Goal: Information Seeking & Learning: Learn about a topic

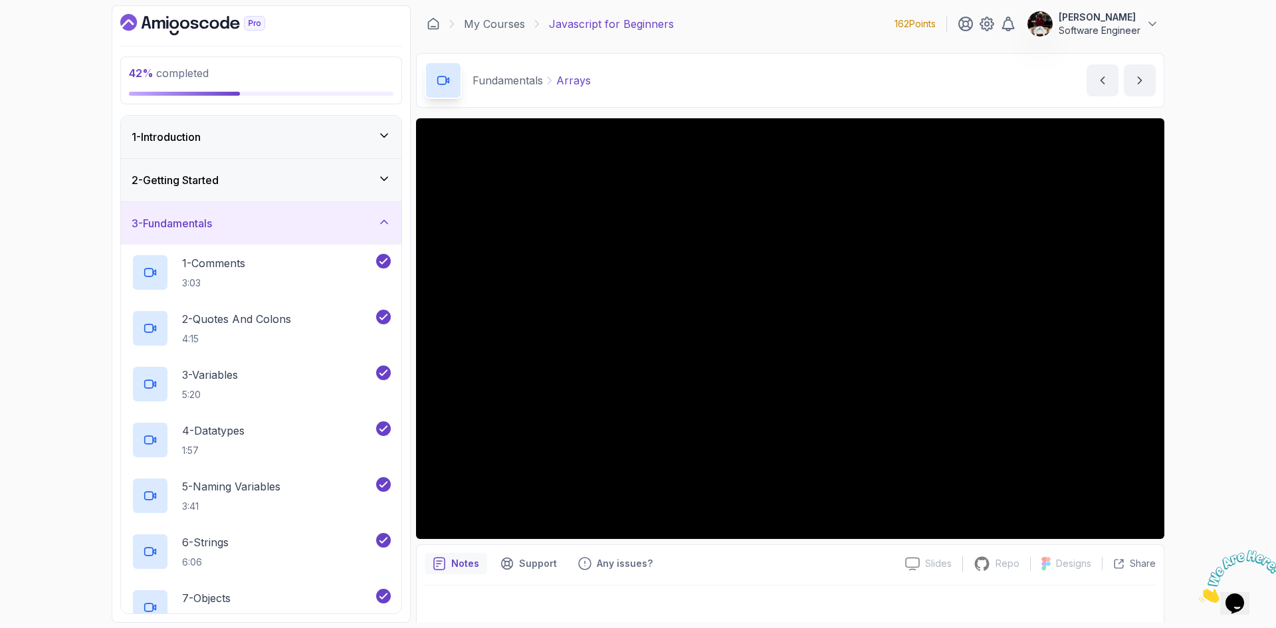
scroll to position [9, 0]
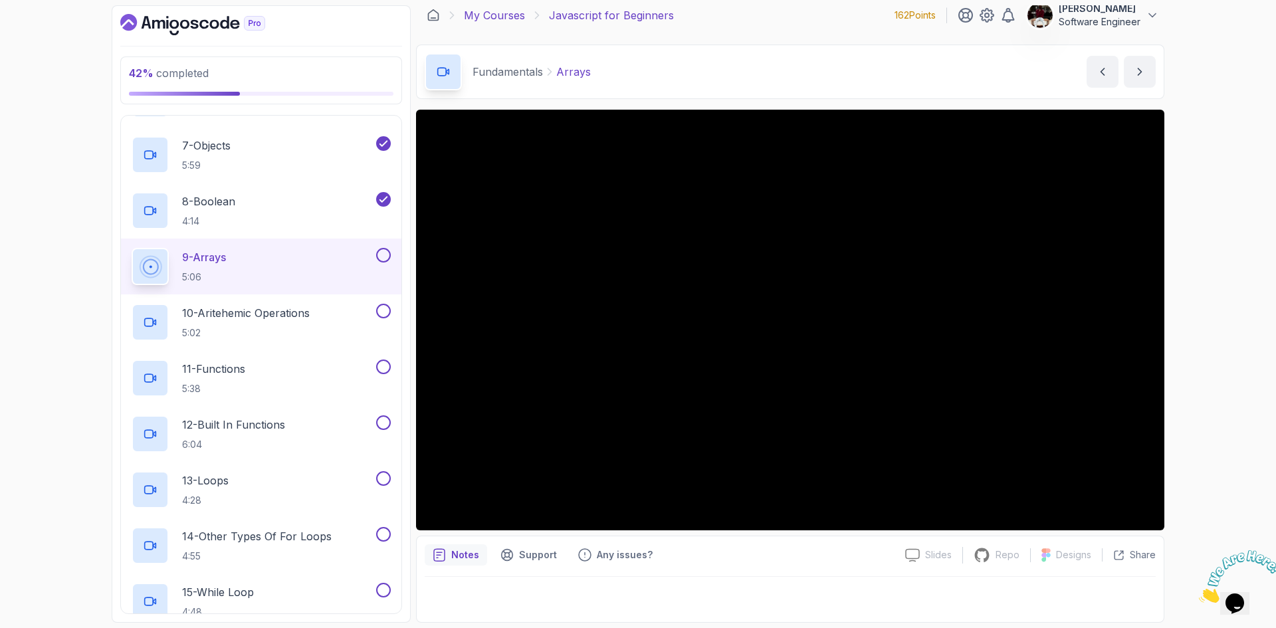
click at [510, 21] on link "My Courses" at bounding box center [494, 15] width 61 height 16
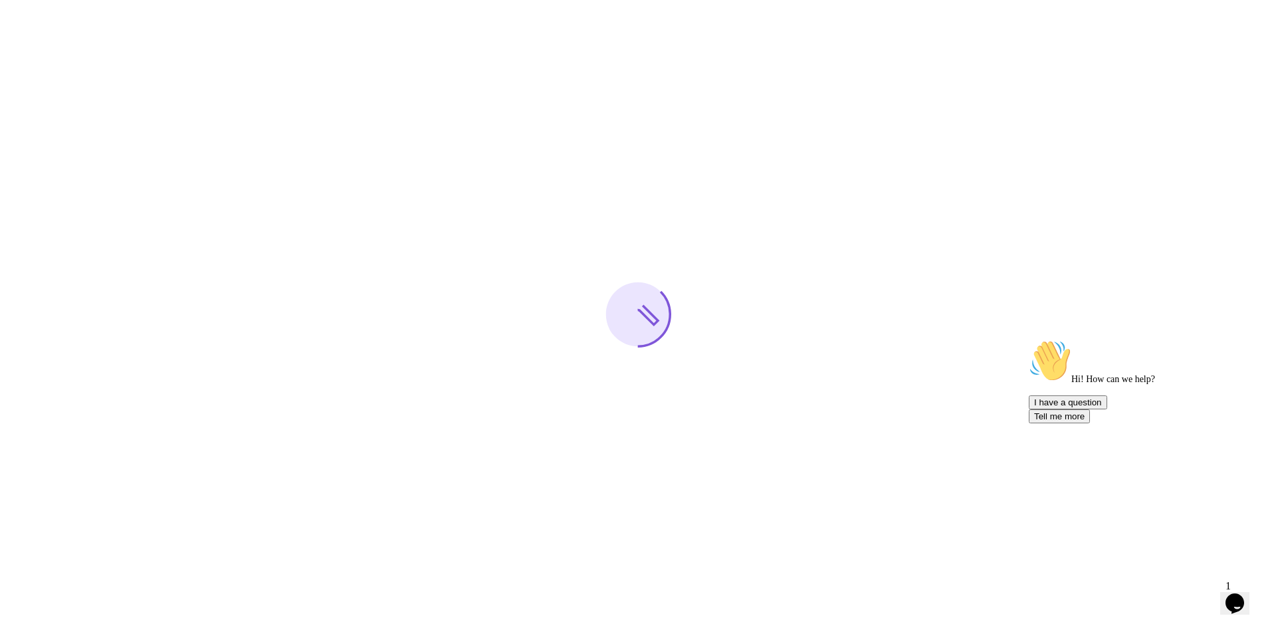
click at [1029, 340] on icon "Chat attention grabber" at bounding box center [1029, 340] width 0 height 0
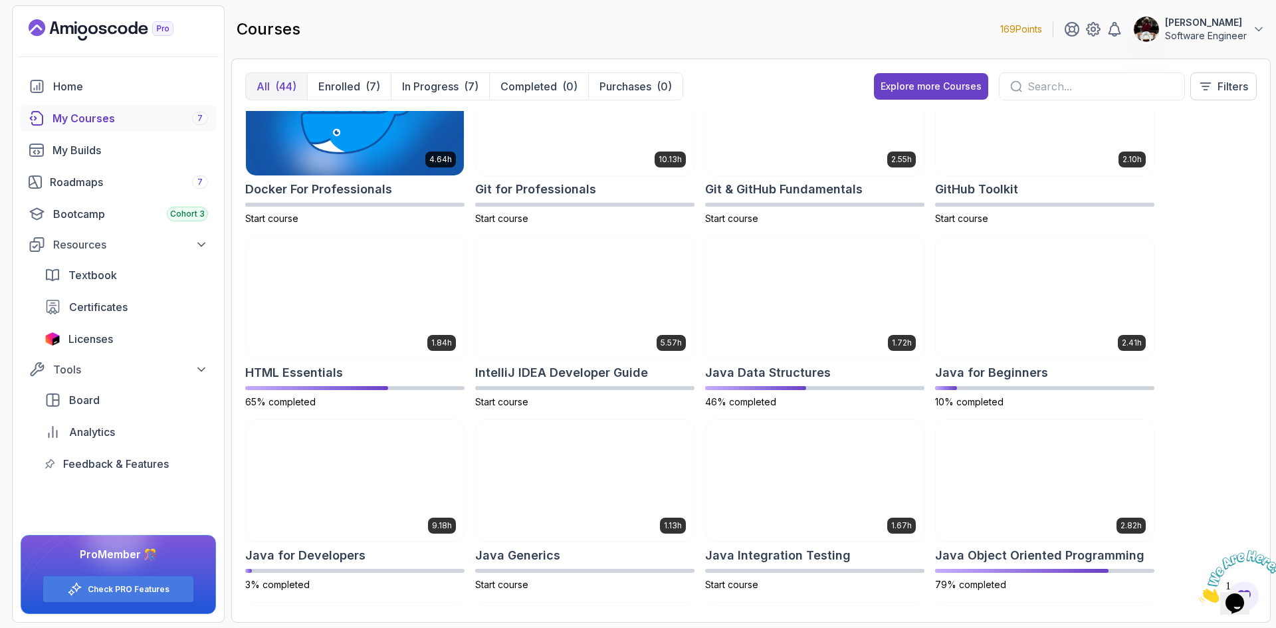
scroll to position [459, 0]
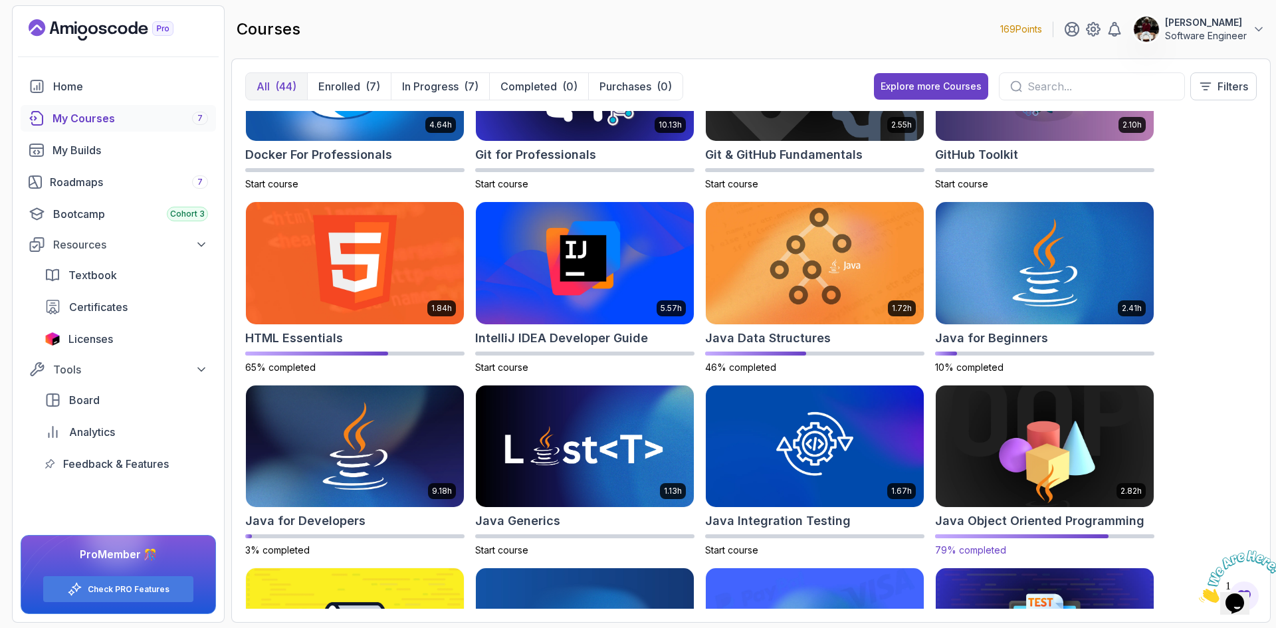
click at [1029, 443] on img at bounding box center [1044, 446] width 229 height 128
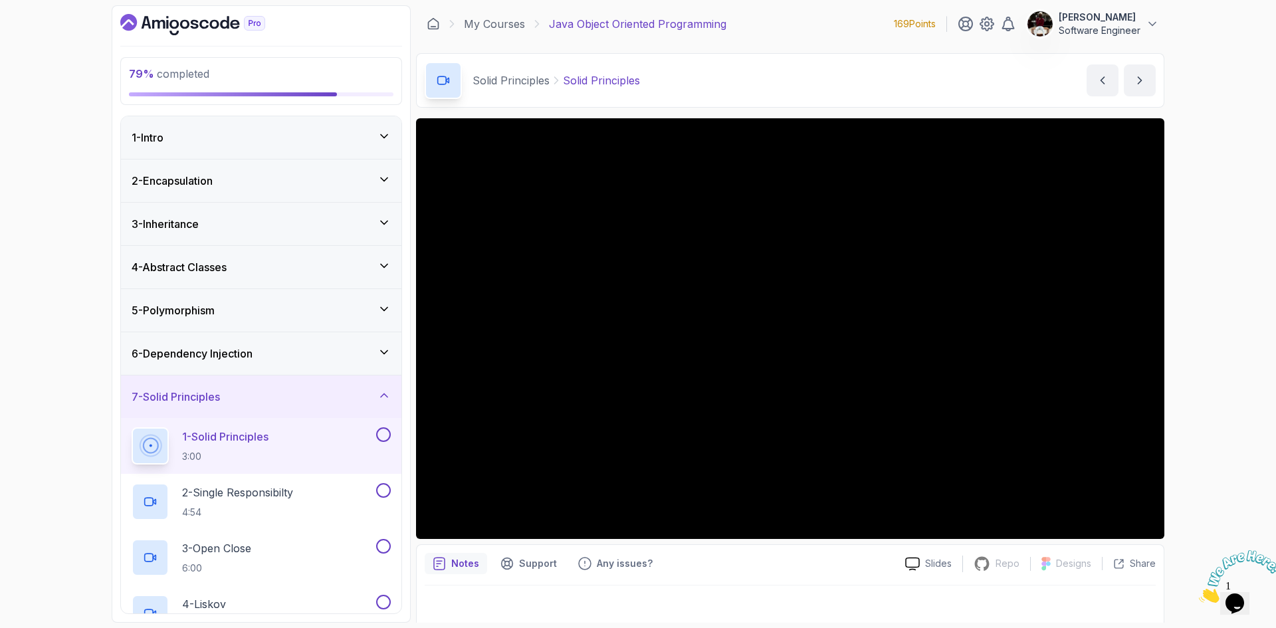
scroll to position [9, 0]
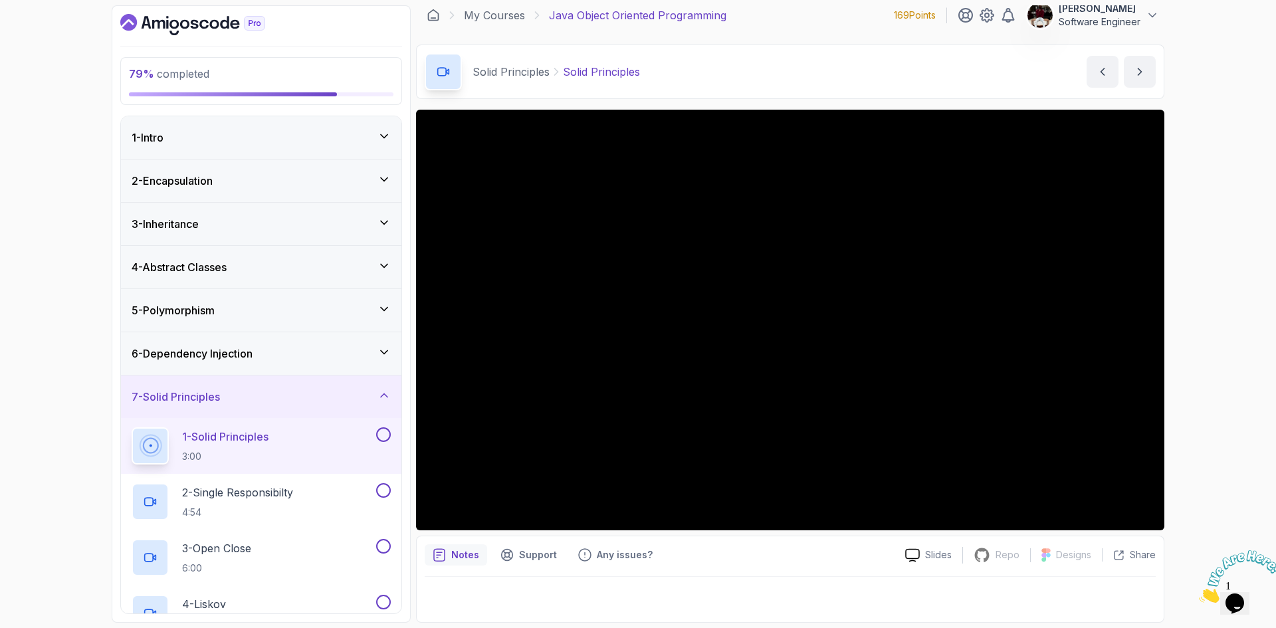
click at [383, 395] on icon at bounding box center [384, 394] width 7 height 3
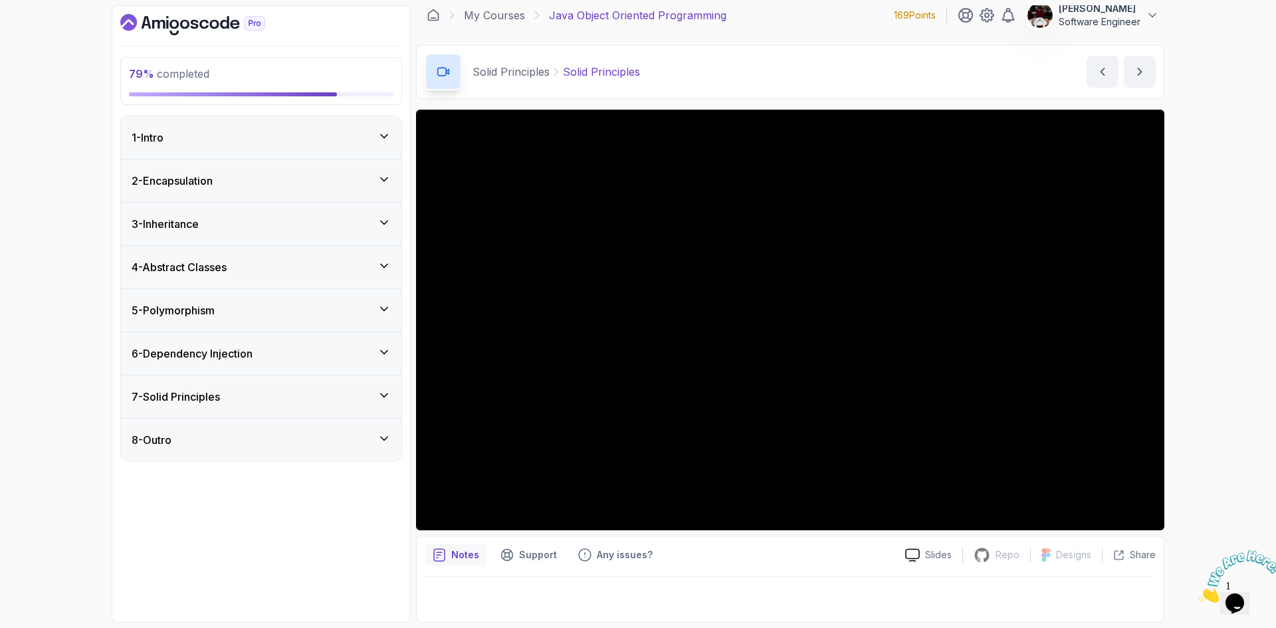
click at [241, 141] on div "1 - Intro" at bounding box center [261, 138] width 259 height 16
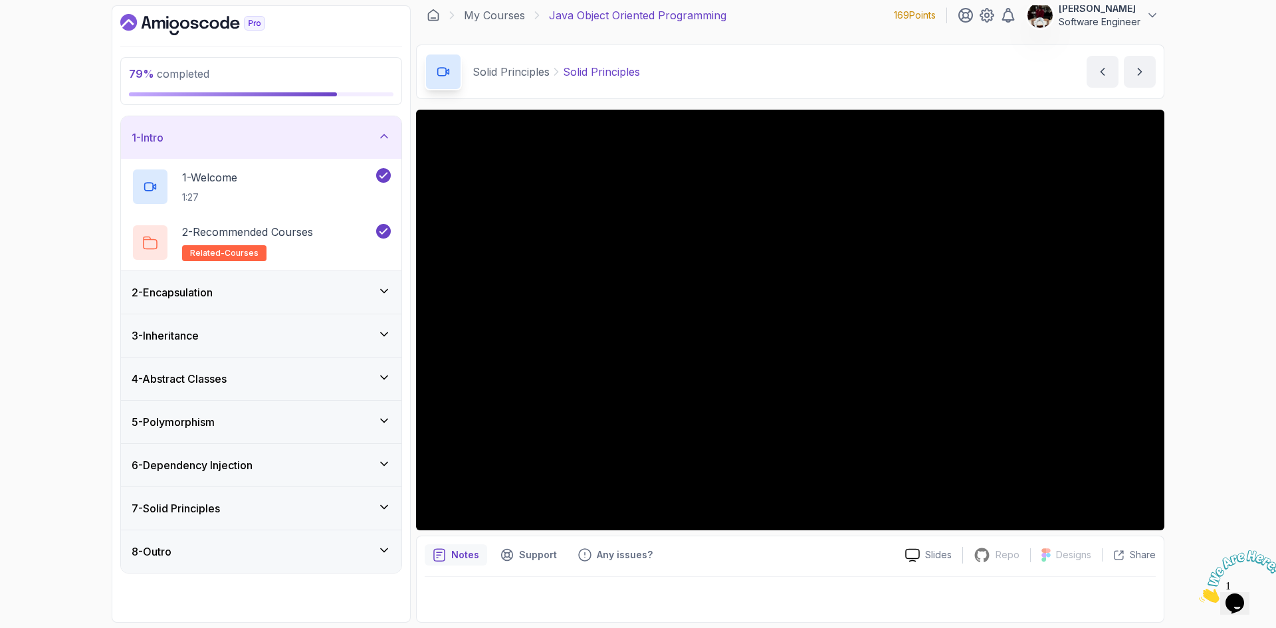
click at [250, 300] on div "2 - Encapsulation" at bounding box center [261, 292] width 259 height 16
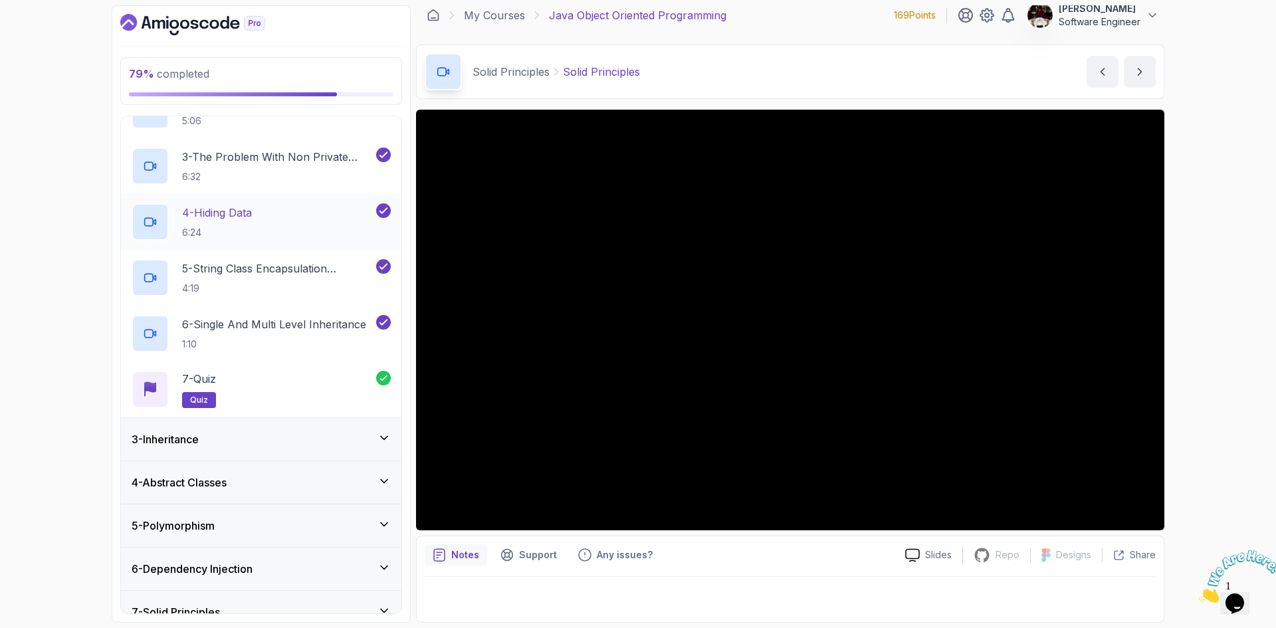
scroll to position [184, 0]
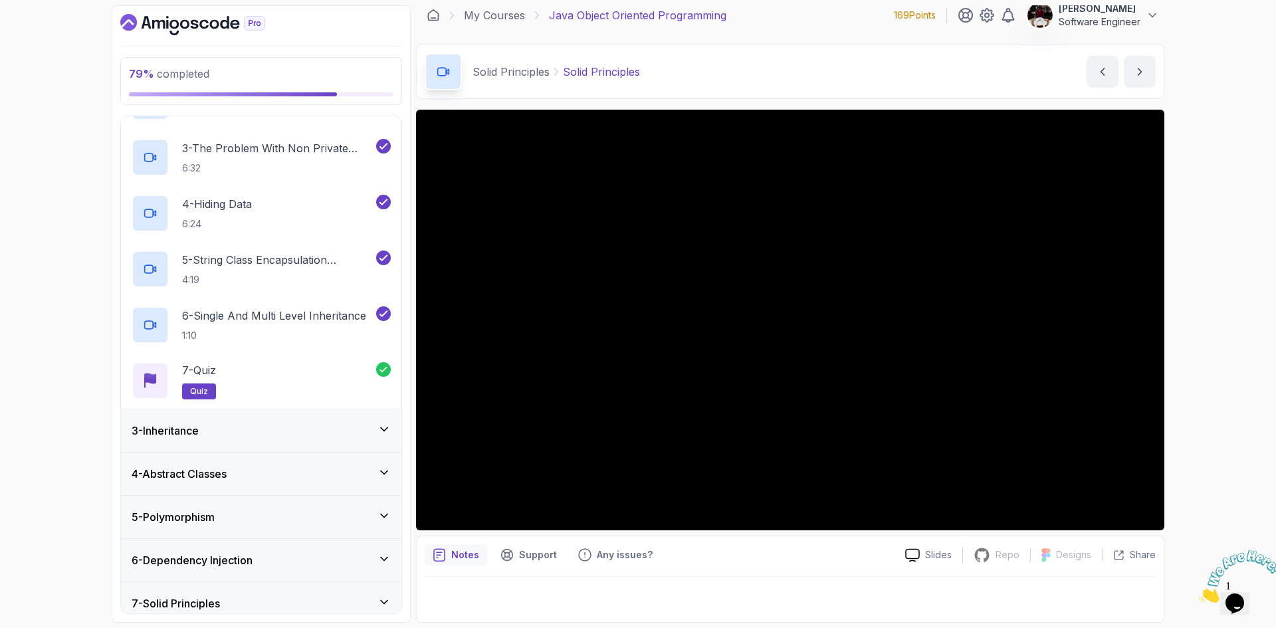
click at [466, 555] on p "Notes" at bounding box center [465, 554] width 28 height 13
click at [938, 554] on p "Slides" at bounding box center [938, 554] width 27 height 13
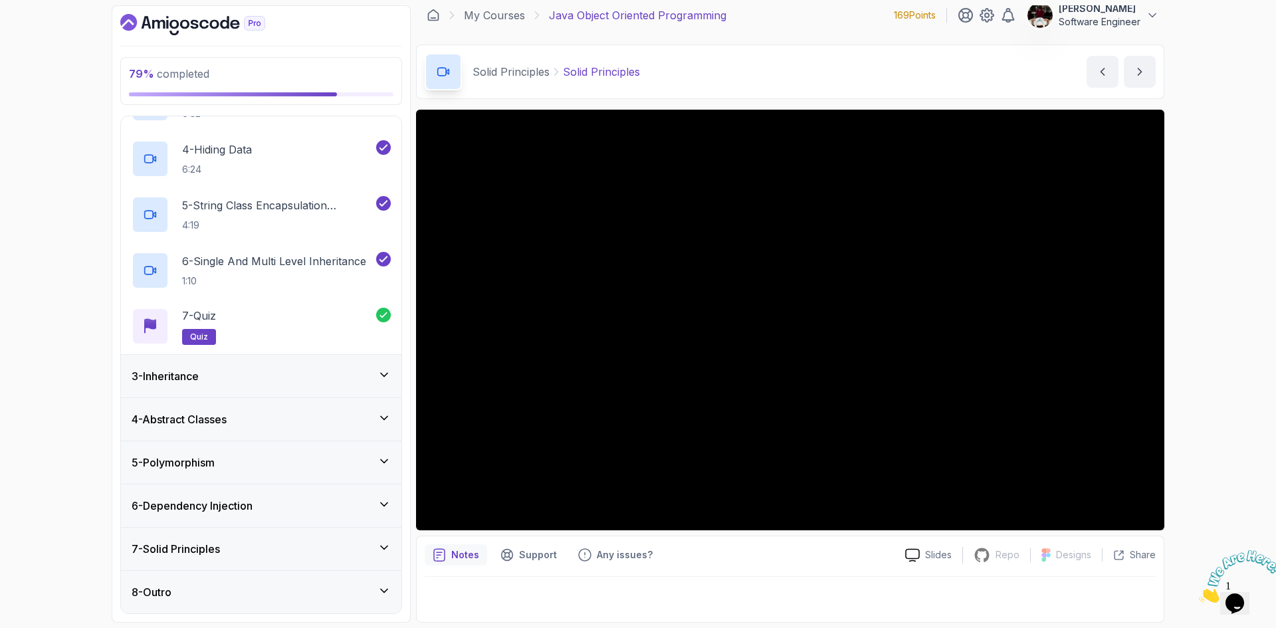
click at [307, 386] on div "3 - Inheritance" at bounding box center [261, 376] width 280 height 43
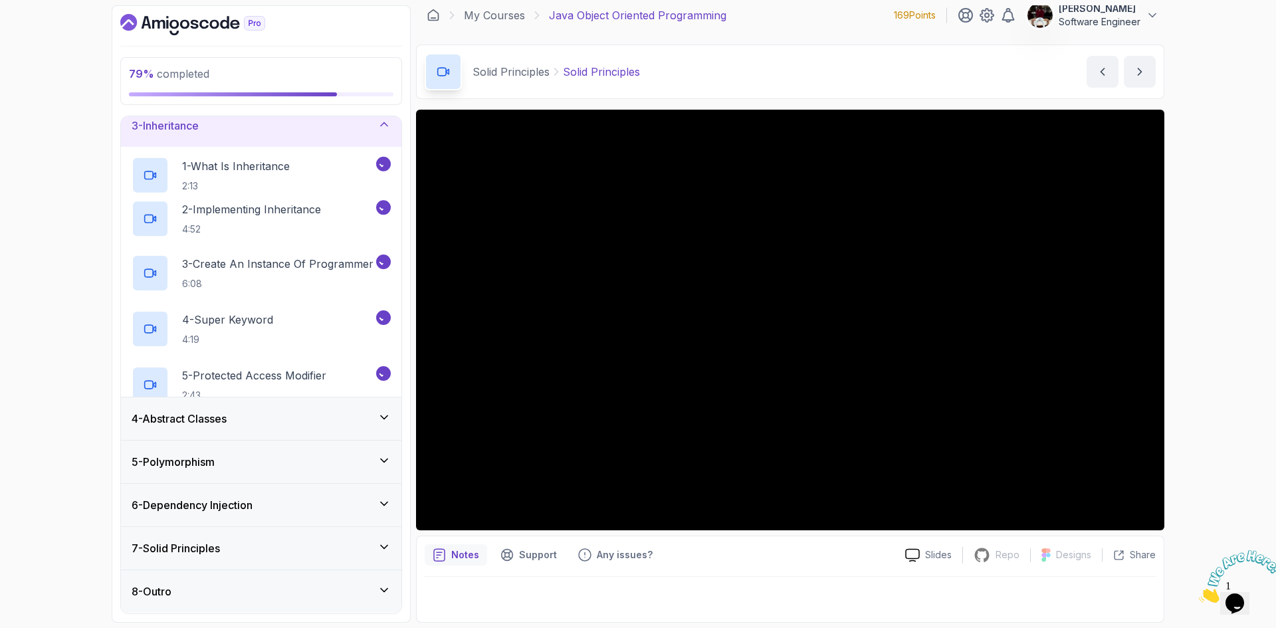
scroll to position [0, 0]
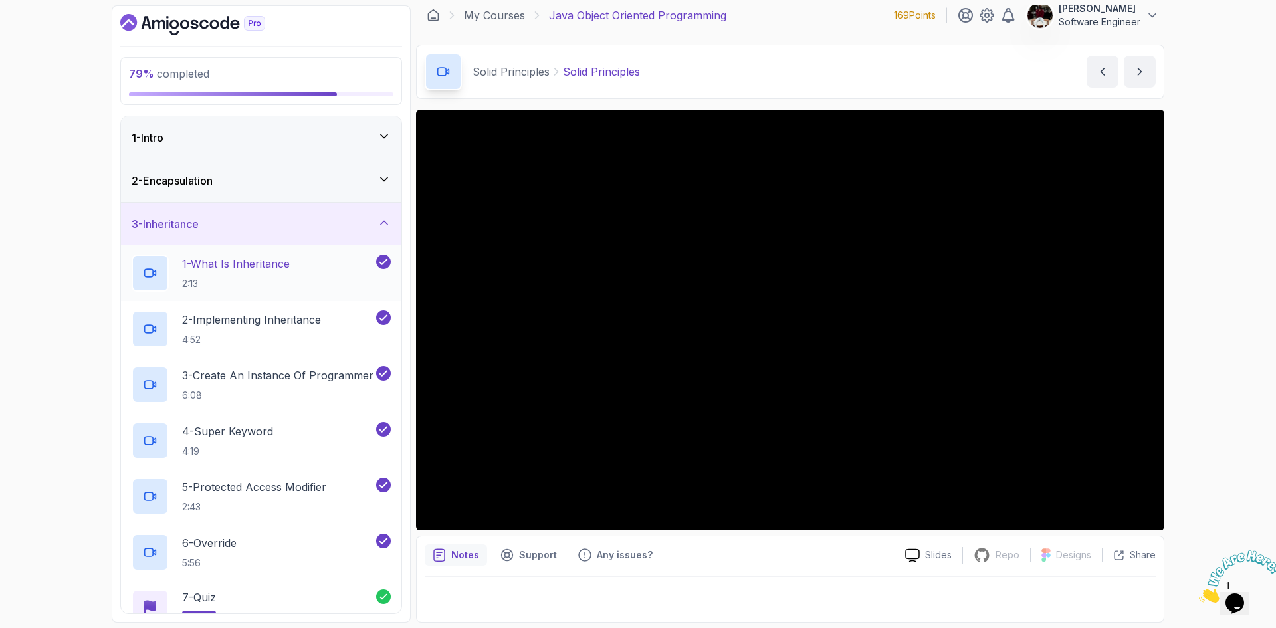
click at [257, 272] on h2 "1 - What Is Inheritance 2:13" at bounding box center [236, 273] width 108 height 35
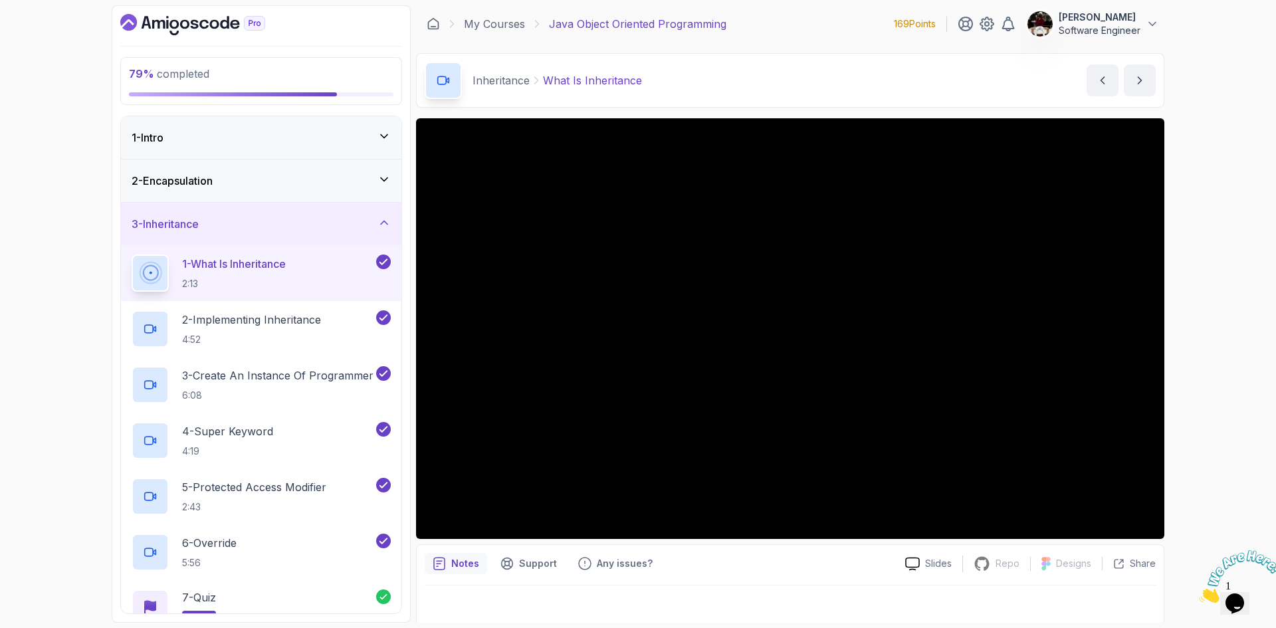
scroll to position [9, 0]
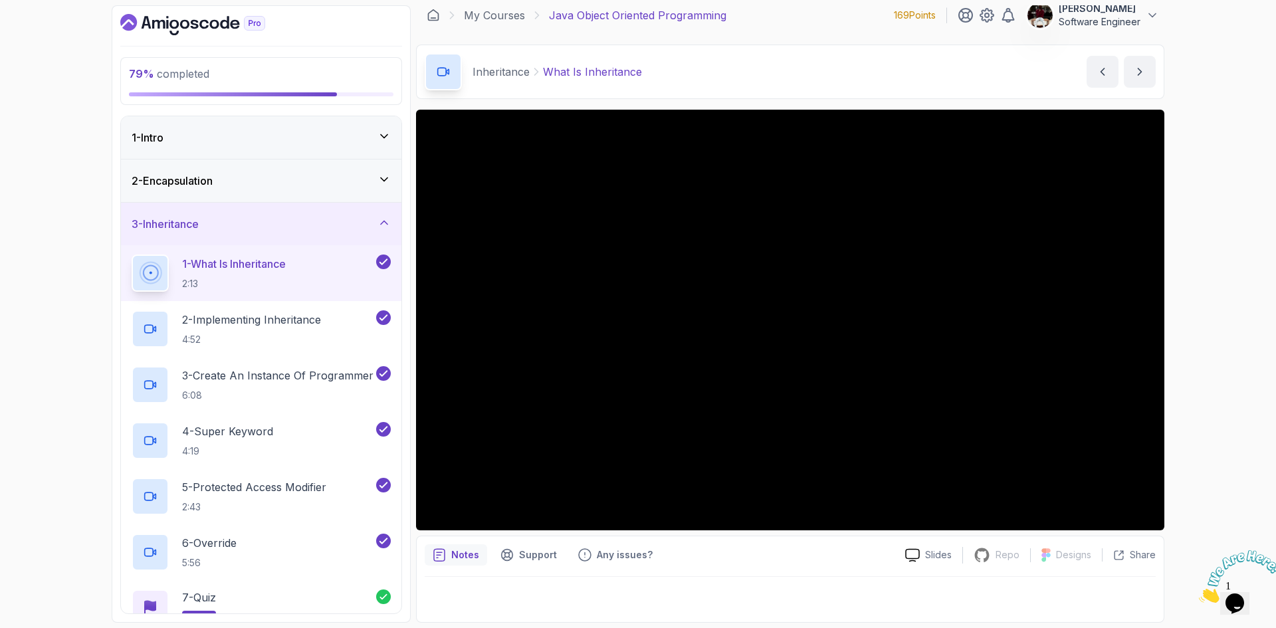
drag, startPoint x: 9, startPoint y: 429, endPoint x: 50, endPoint y: 219, distance: 214.0
click at [50, 219] on div "79 % completed 1 - Intro 2 - Encapsulation 3 - Inheritance 1 - What Is Inherita…" at bounding box center [638, 314] width 1276 height 628
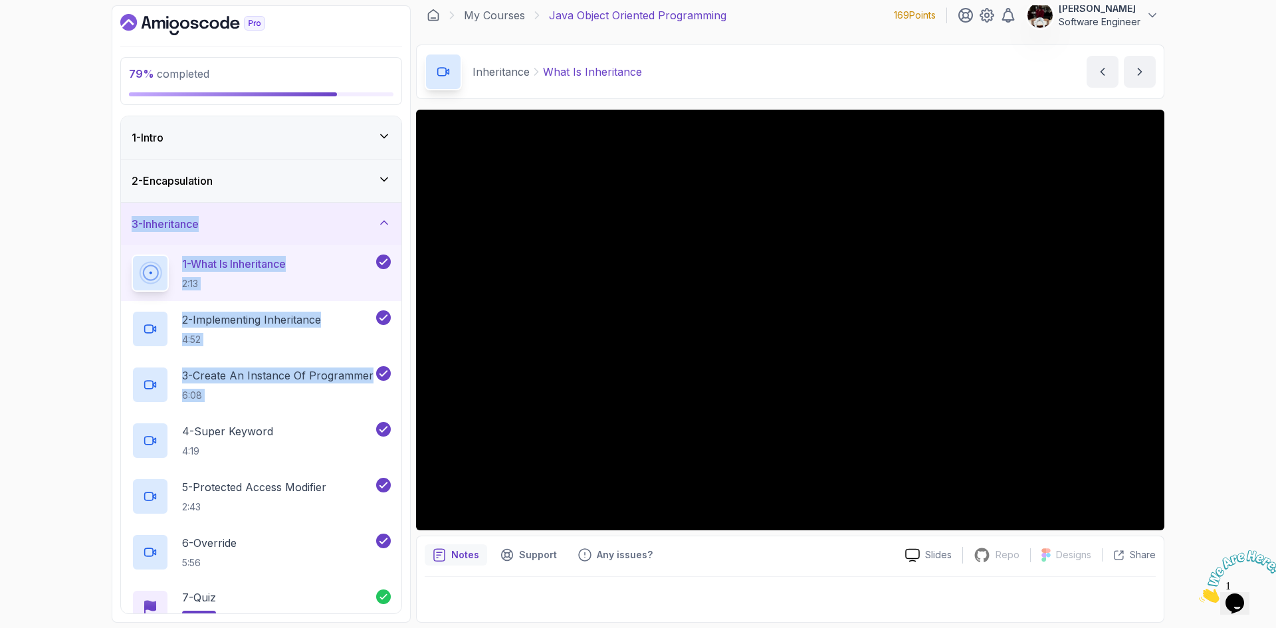
click at [470, 560] on p "Notes" at bounding box center [465, 554] width 28 height 13
